Goal: Task Accomplishment & Management: Manage account settings

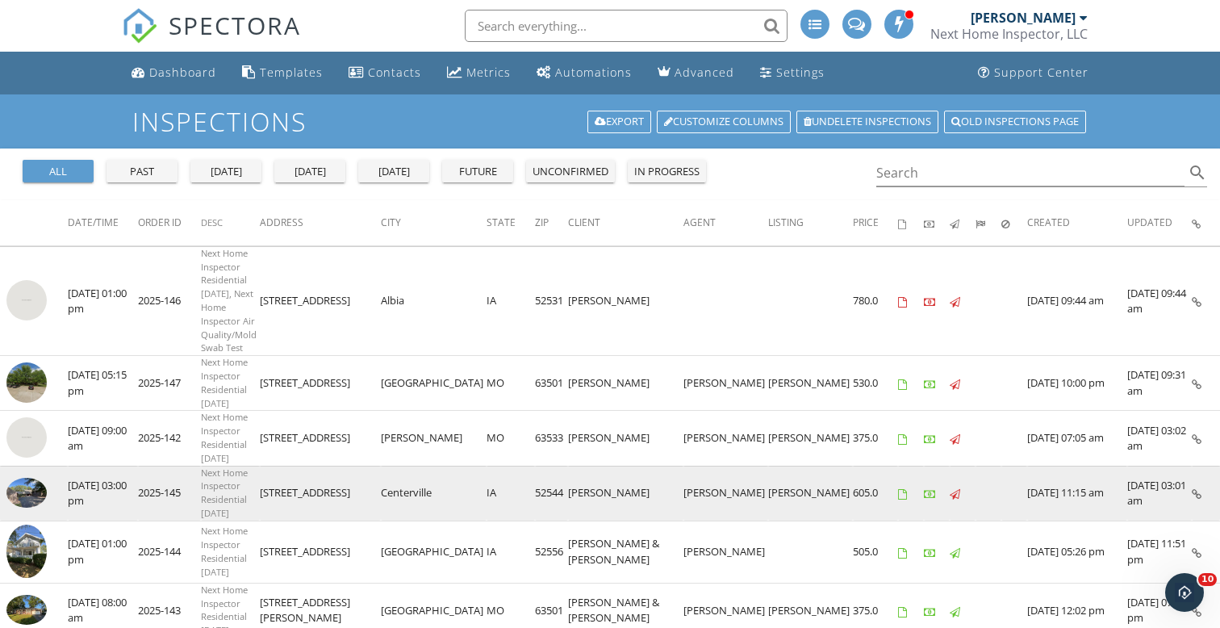
click at [36, 478] on img at bounding box center [26, 493] width 40 height 30
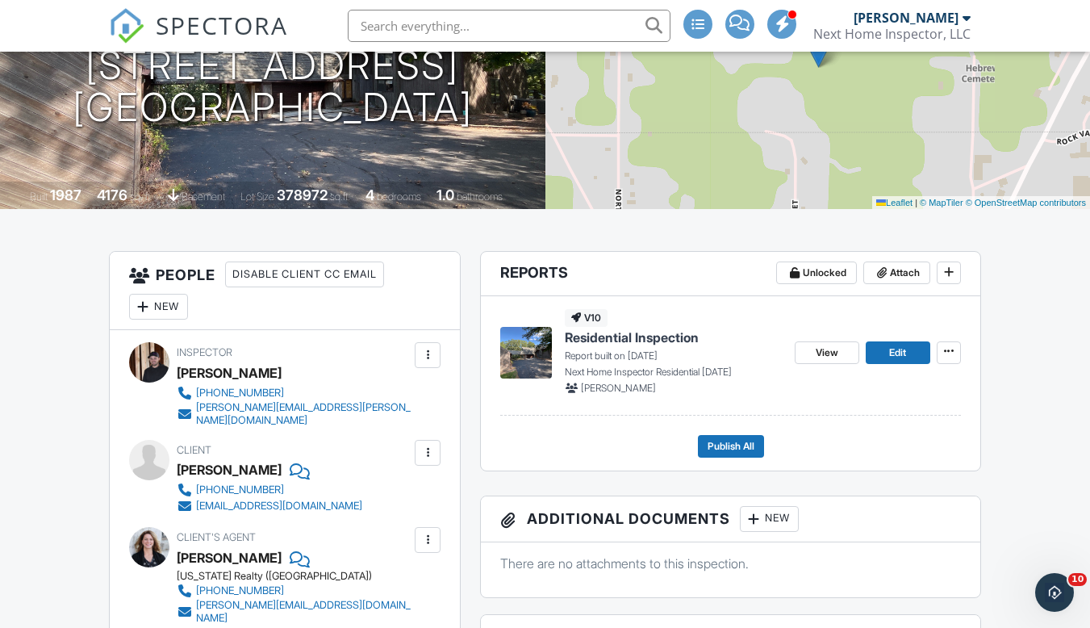
scroll to position [276, 0]
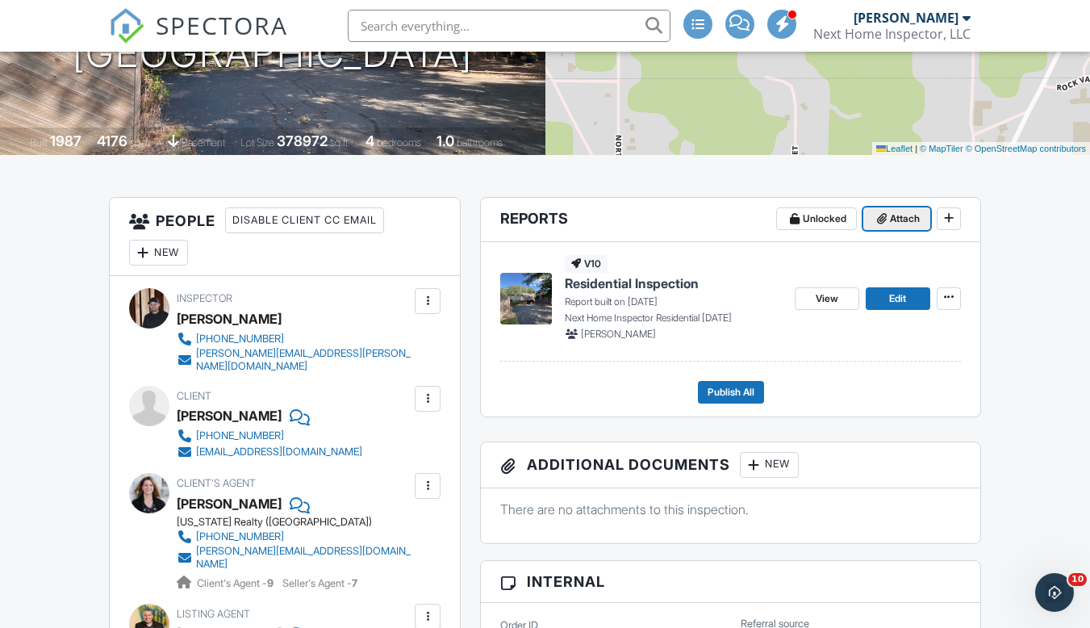
click at [882, 215] on icon at bounding box center [882, 218] width 10 height 11
click at [882, 218] on icon at bounding box center [882, 218] width 10 height 11
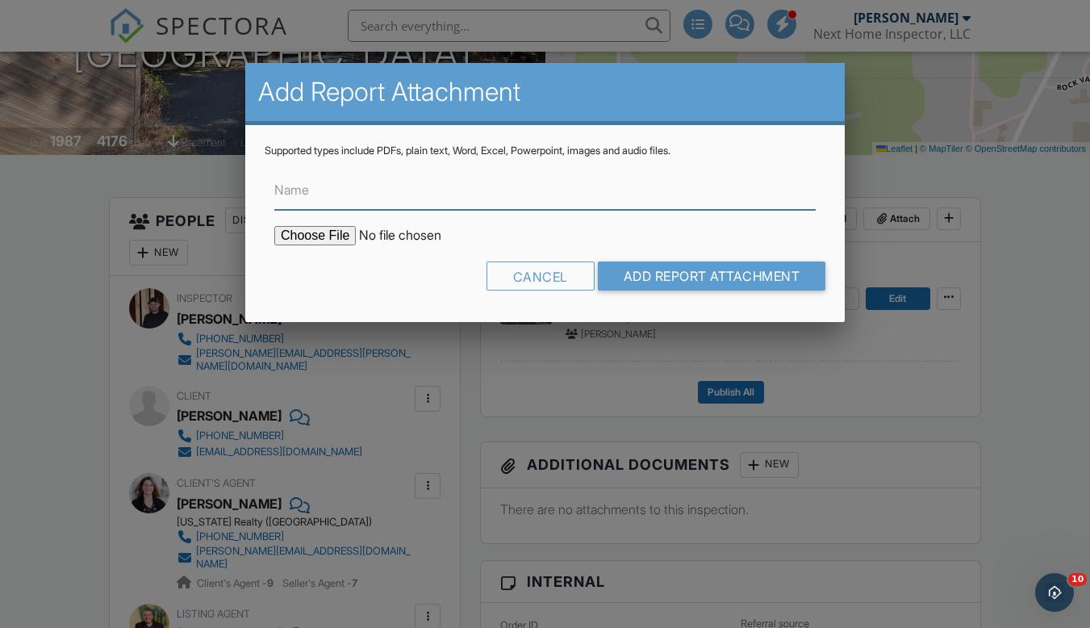
click at [320, 190] on input "Name" at bounding box center [544, 190] width 541 height 40
paste input "Radon Report - [STREET_ADDRESS]"
type input "Radon Report - [STREET_ADDRESS]"
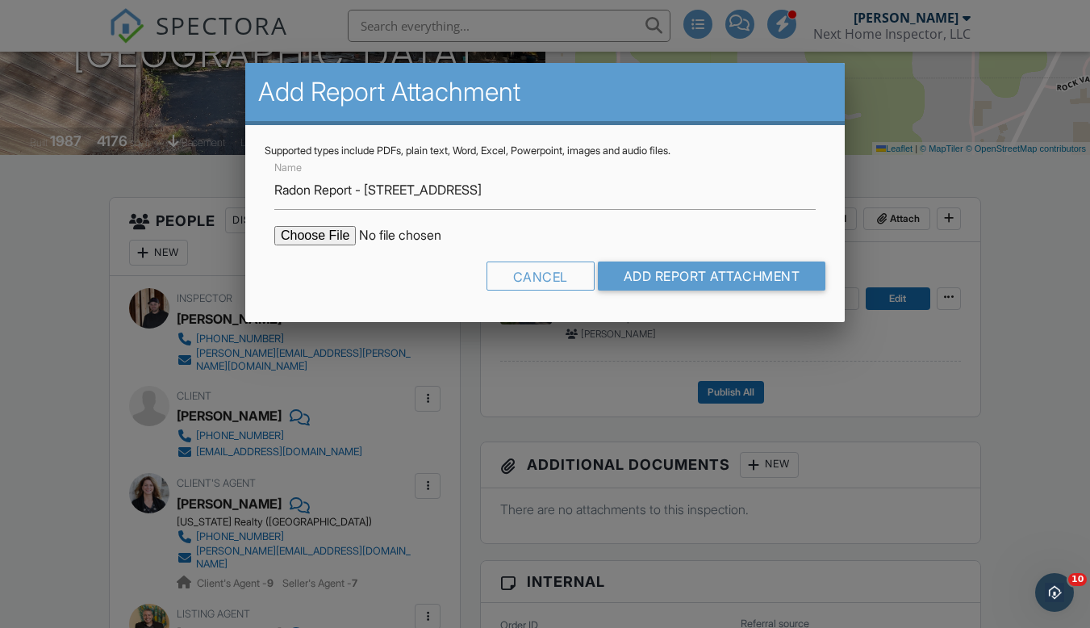
click at [303, 236] on input "file" at bounding box center [411, 235] width 274 height 19
type input "C:\fakepath\Radon Report - [STREET_ADDRESS]pdf"
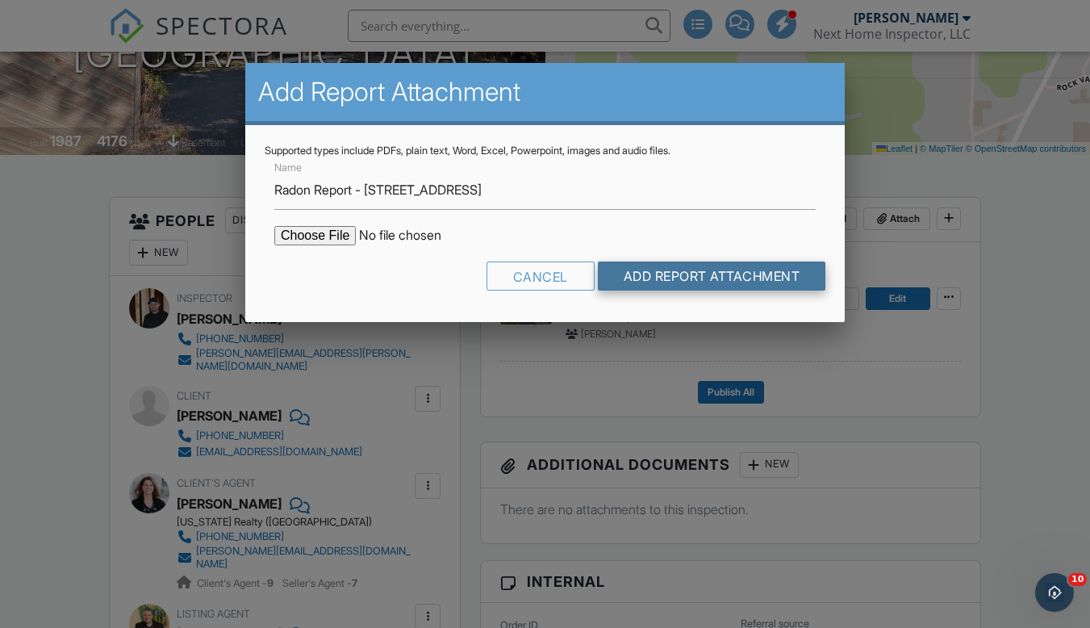
click at [678, 265] on input "Add Report Attachment" at bounding box center [712, 275] width 228 height 29
